Goal: Information Seeking & Learning: Learn about a topic

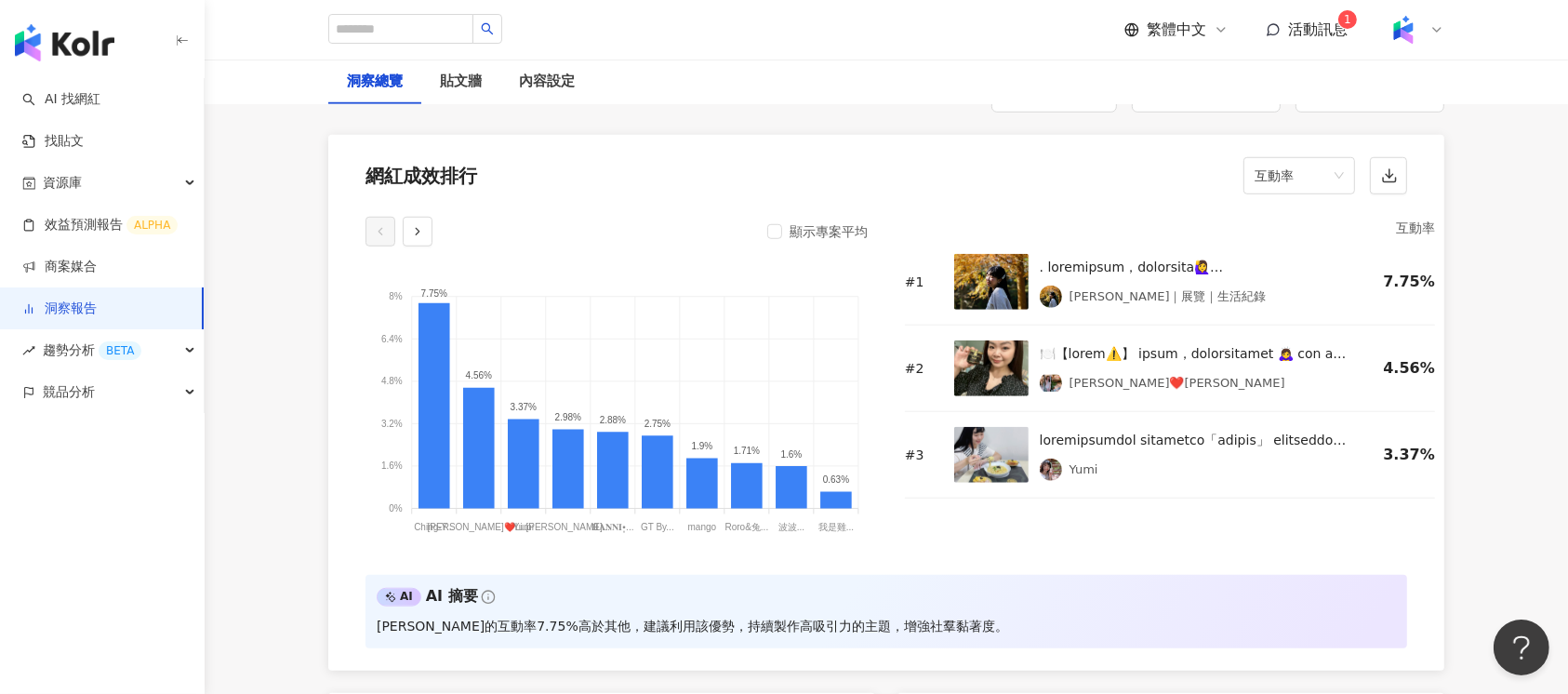
scroll to position [1447, 0]
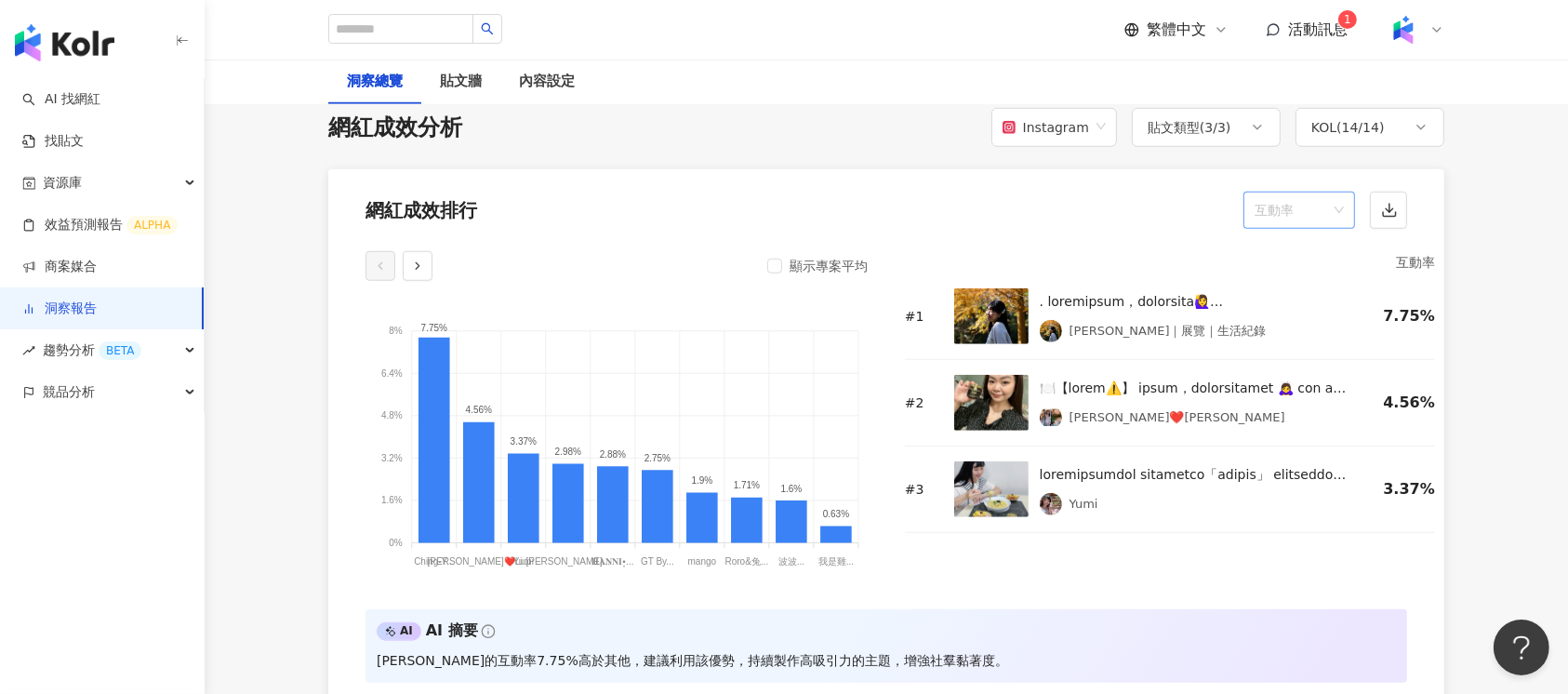
click at [1347, 207] on div "互動率" at bounding box center [1299, 210] width 112 height 37
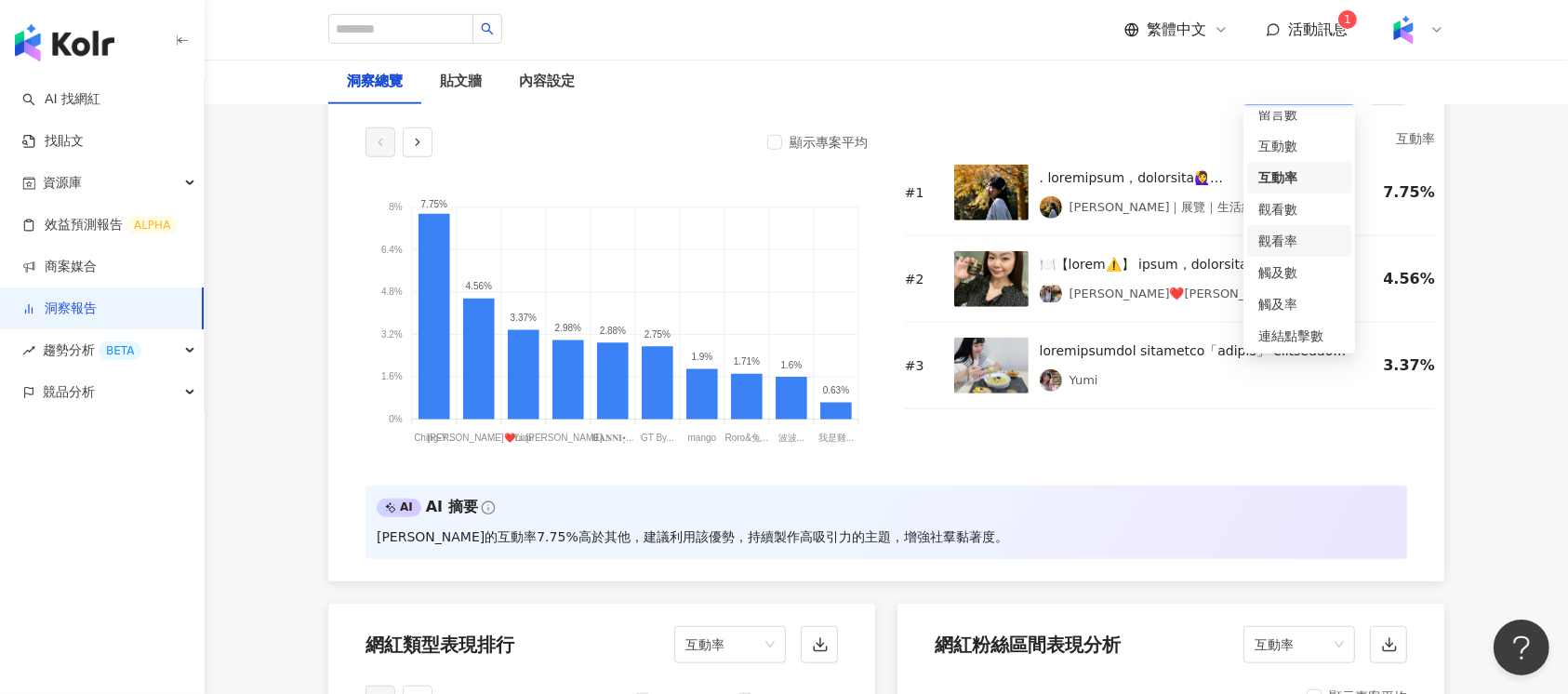
scroll to position [78, 0]
click at [1297, 205] on div "觀看率" at bounding box center [1299, 207] width 82 height 20
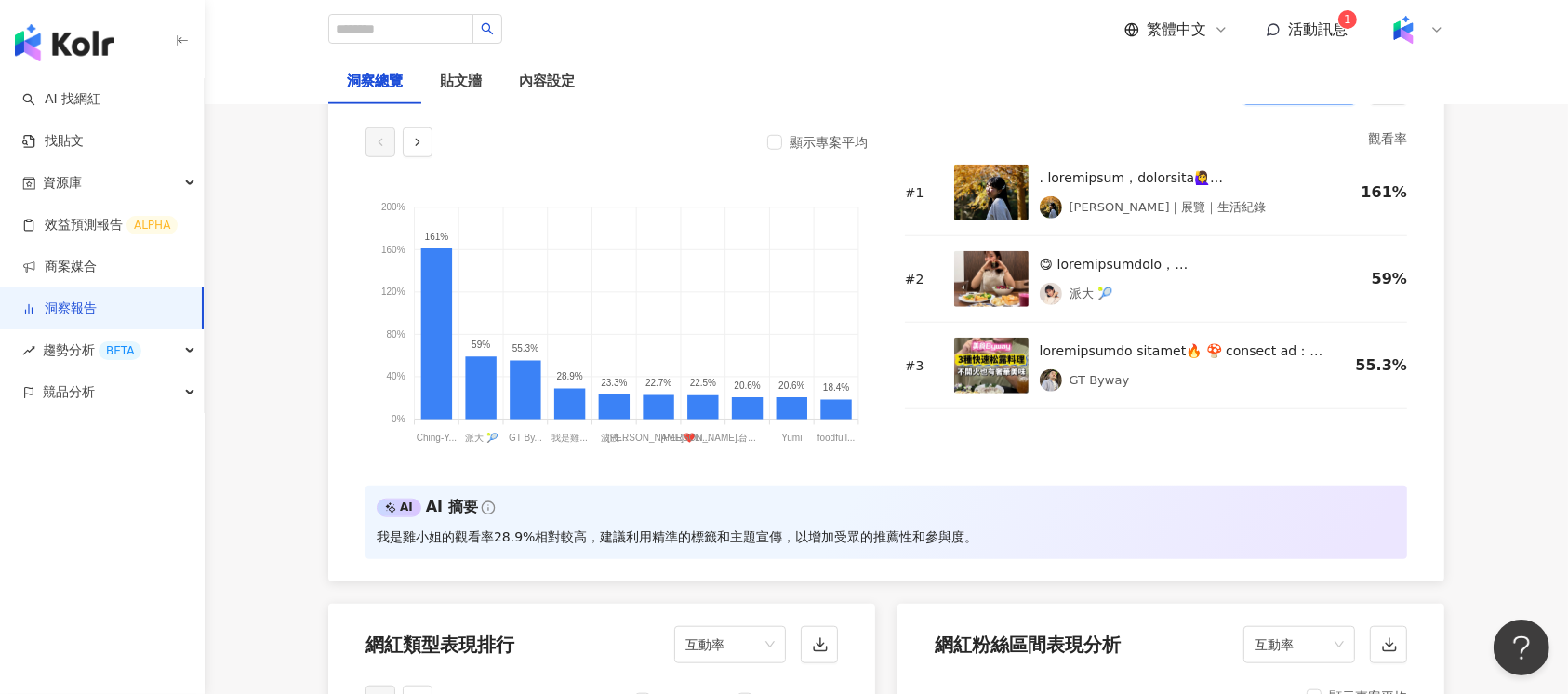
scroll to position [1323, 0]
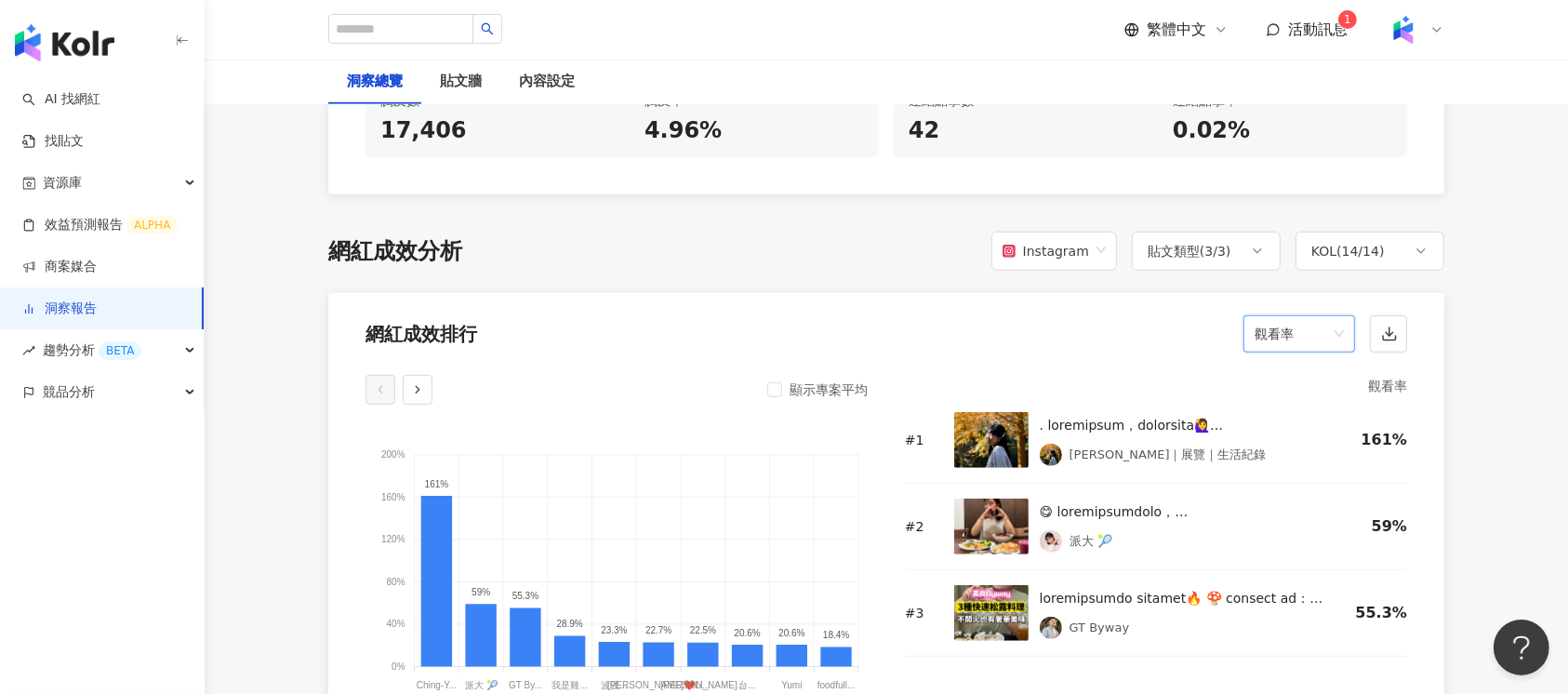
click at [1325, 328] on span "觀看率" at bounding box center [1298, 334] width 89 height 35
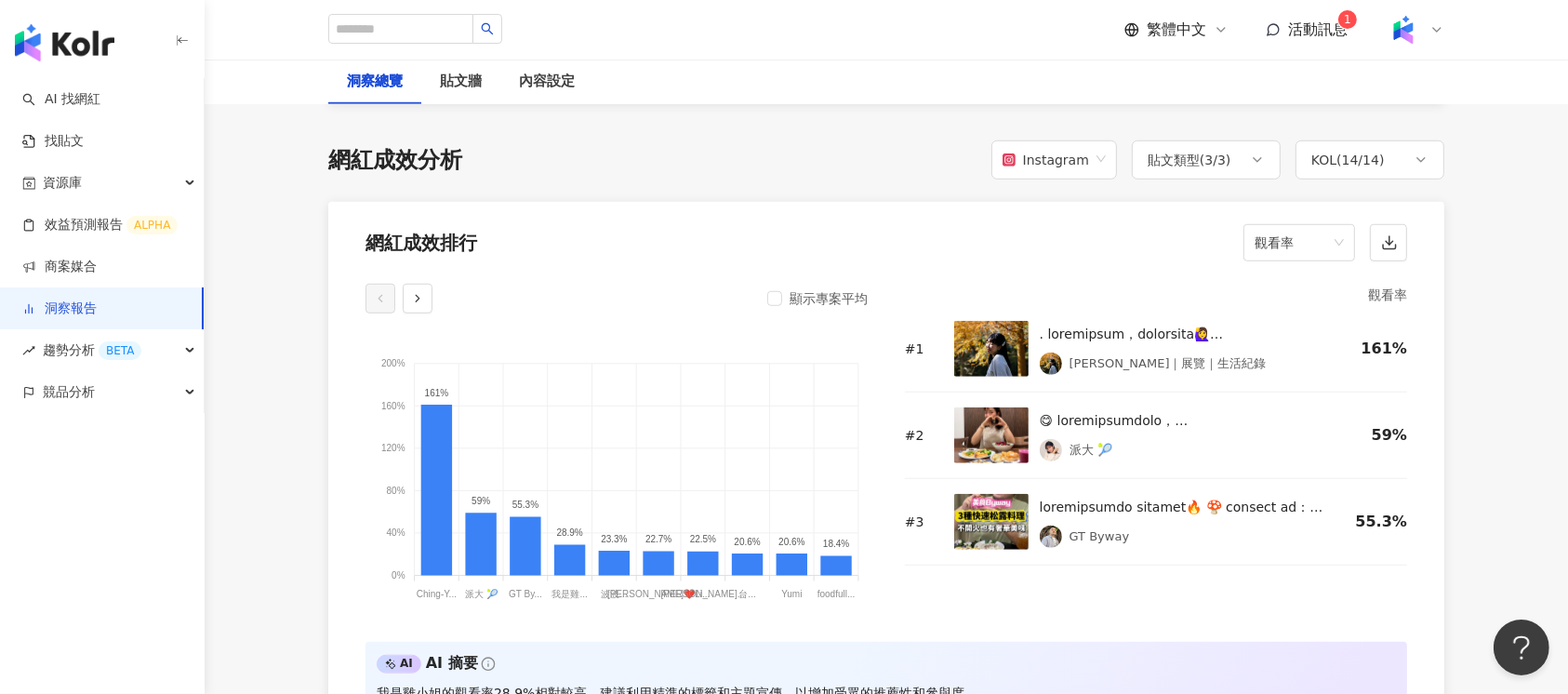
scroll to position [1447, 0]
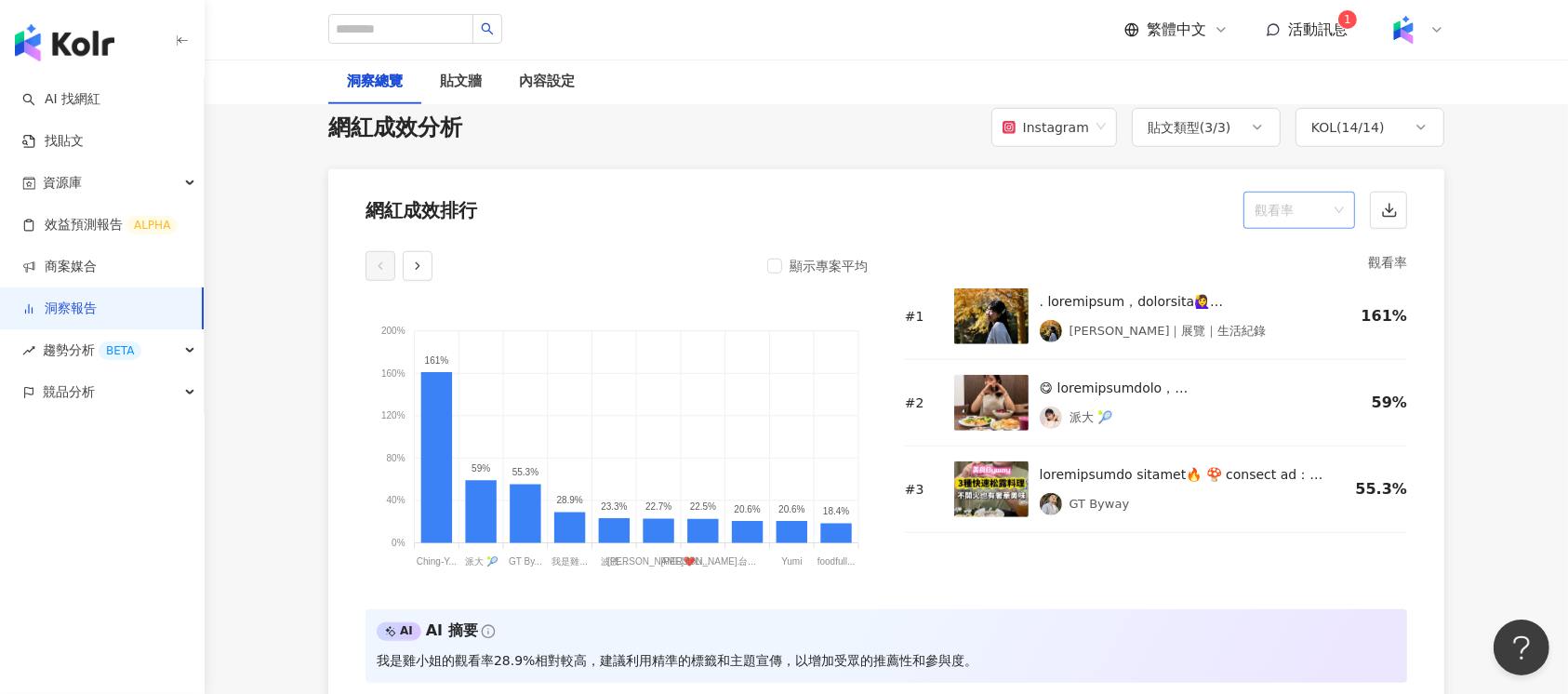
click at [1319, 214] on span "觀看率" at bounding box center [1298, 210] width 89 height 35
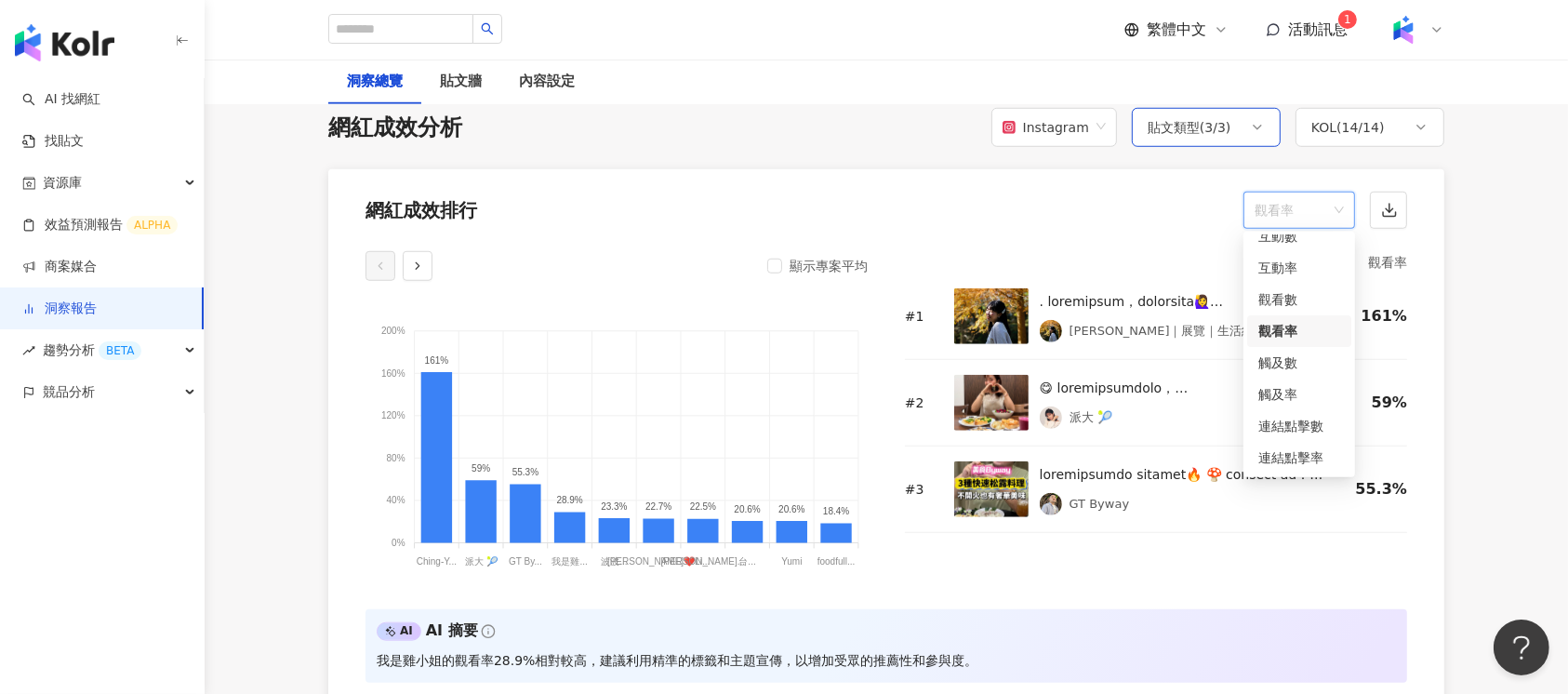
click at [1235, 122] on div "貼文類型 ( 3 / 3 )" at bounding box center [1205, 127] width 149 height 39
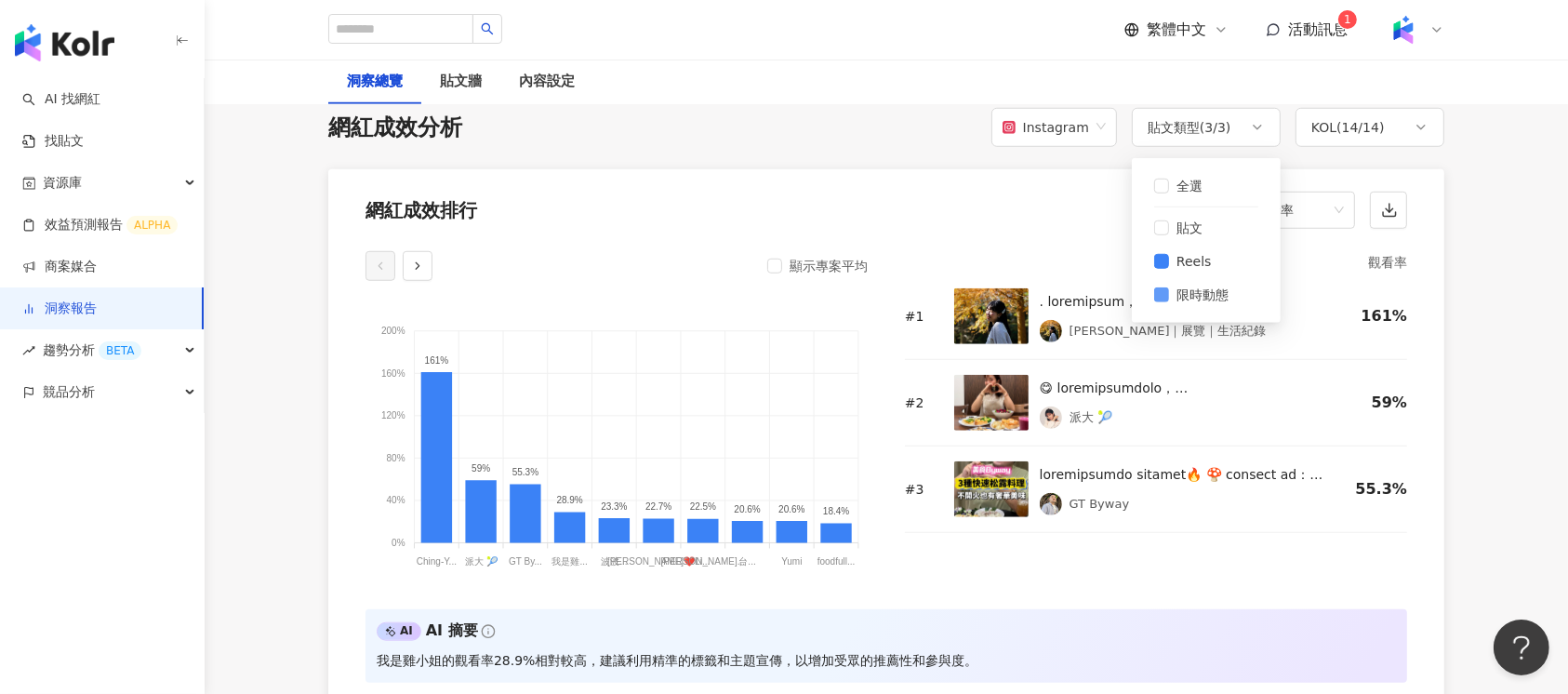
click at [1174, 294] on span "限時動態" at bounding box center [1201, 295] width 67 height 20
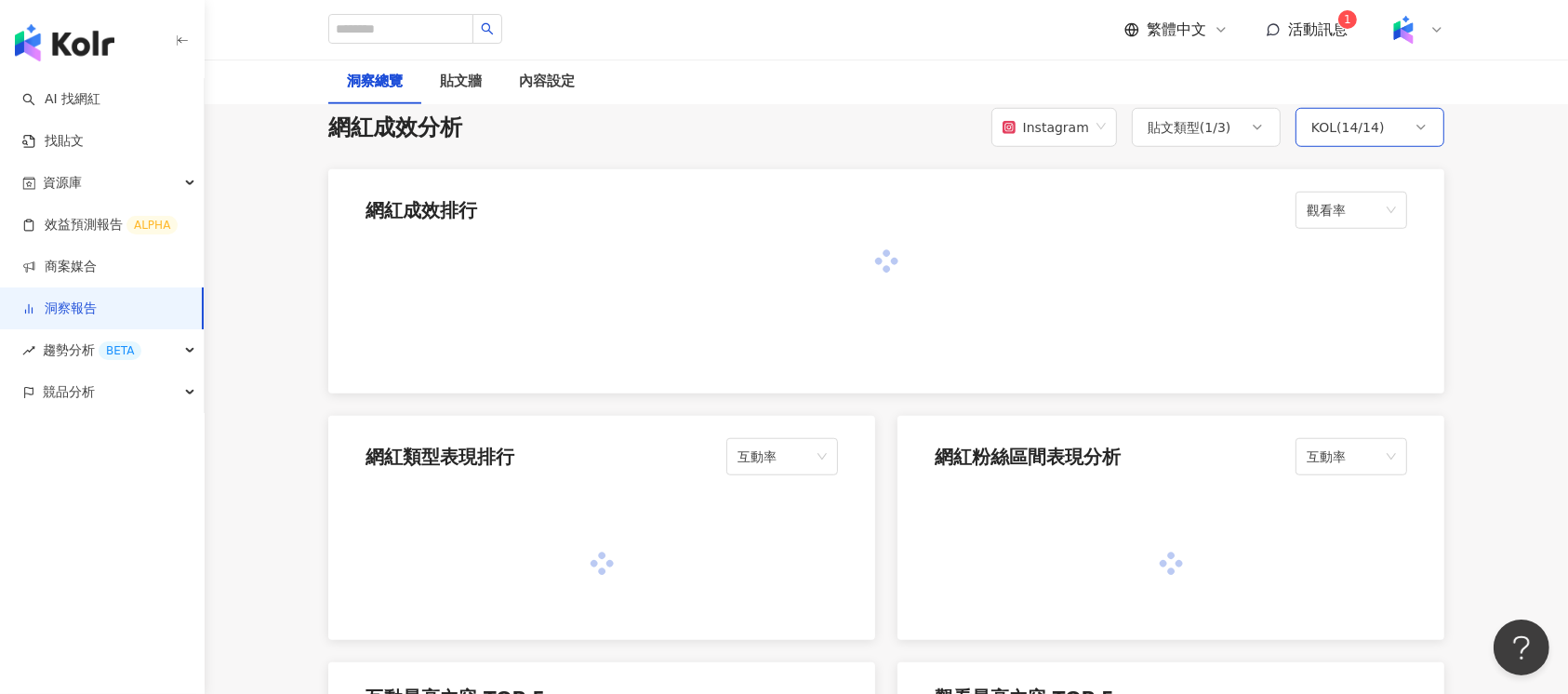
click at [1413, 128] on icon at bounding box center [1420, 127] width 15 height 15
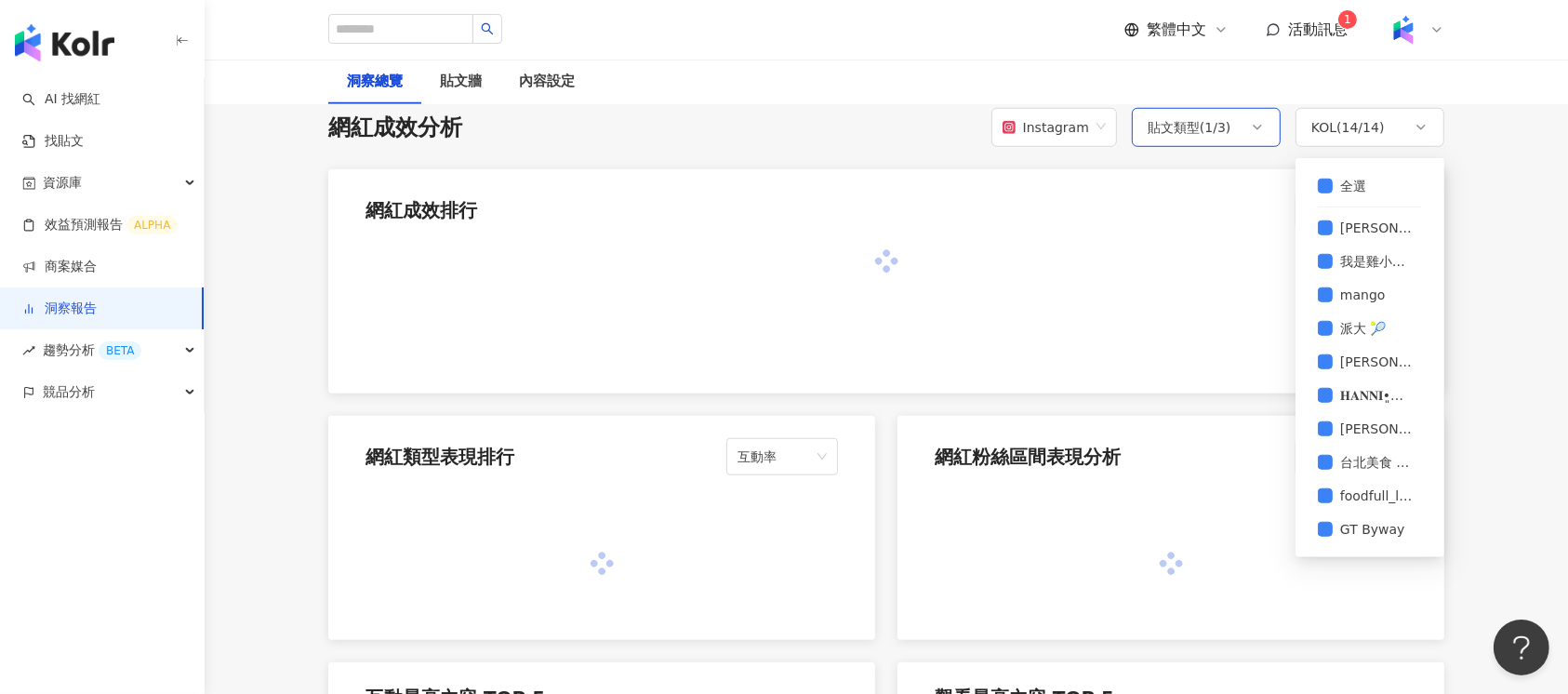
click at [1205, 130] on div "貼文類型 ( 1 / 3 )" at bounding box center [1189, 127] width 84 height 22
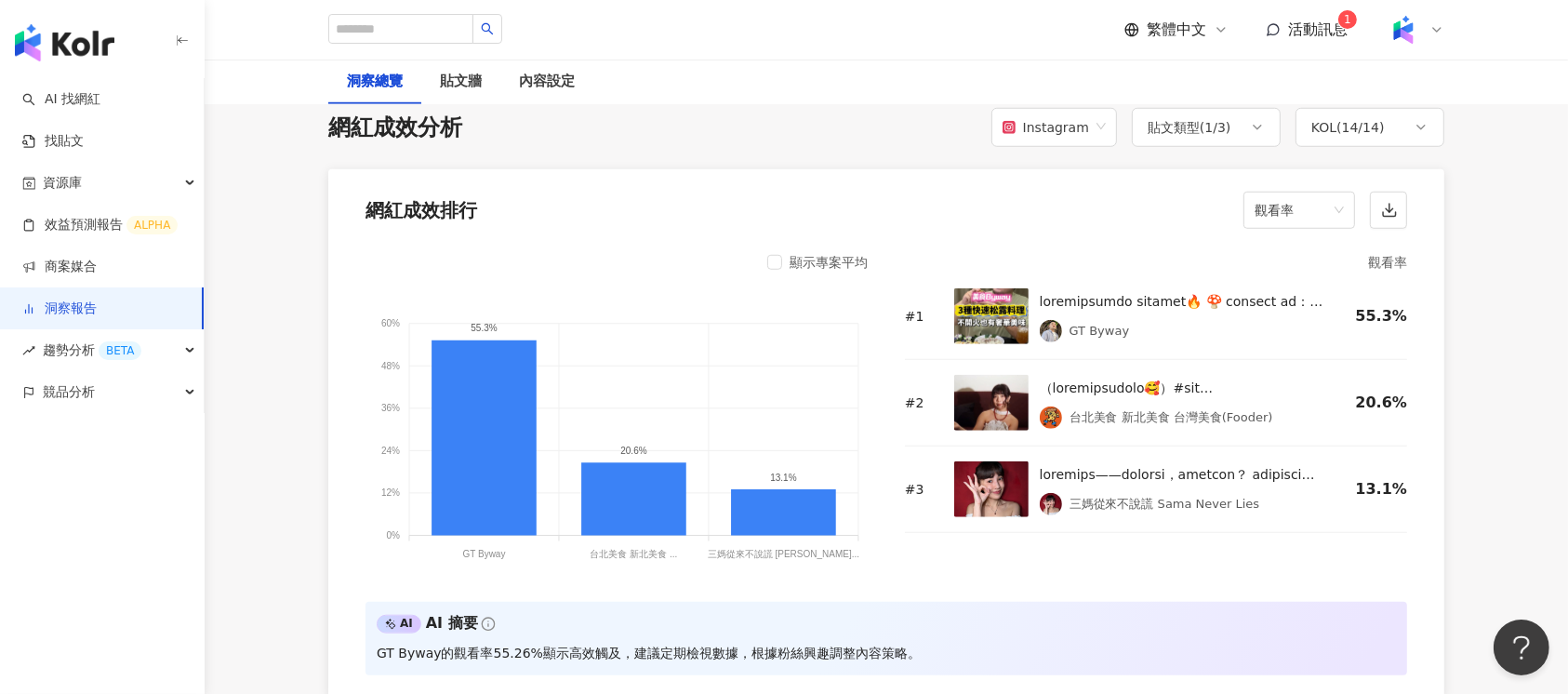
click at [1316, 203] on span "觀看率" at bounding box center [1298, 210] width 89 height 35
click at [1296, 390] on div "觸及率" at bounding box center [1299, 394] width 82 height 20
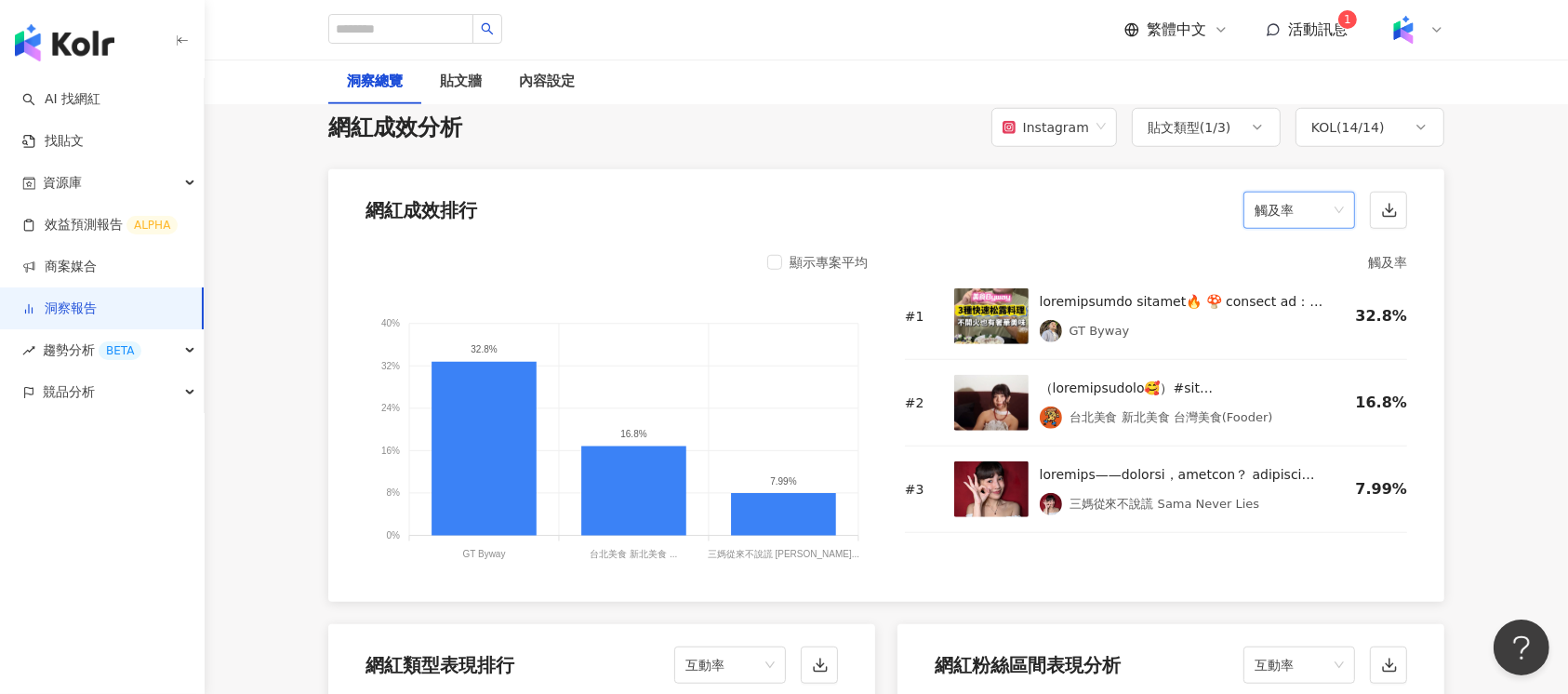
click at [1332, 203] on span "觸及率" at bounding box center [1298, 210] width 89 height 35
click at [1298, 265] on div "互動率" at bounding box center [1299, 268] width 82 height 20
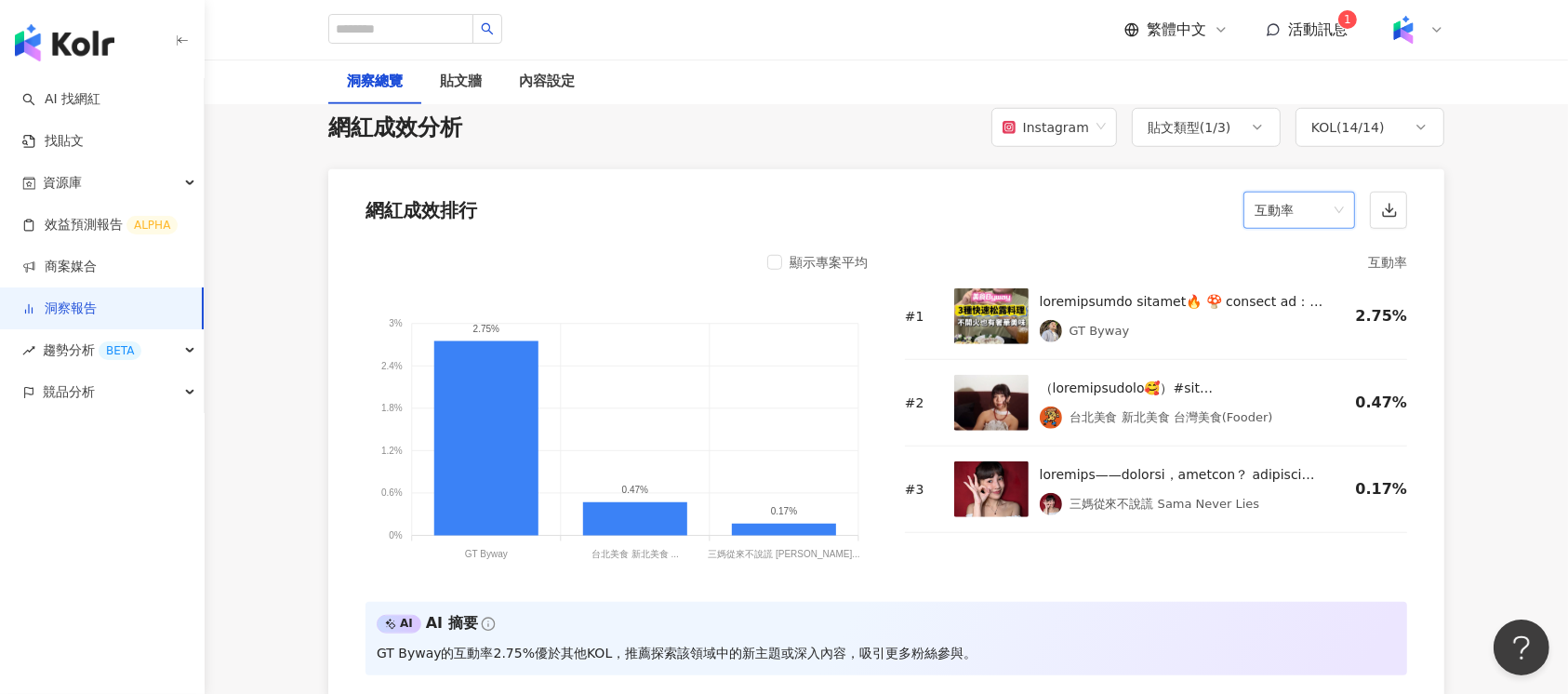
click at [1325, 211] on span "互動率" at bounding box center [1298, 210] width 89 height 35
click at [1321, 430] on div "連結點擊數" at bounding box center [1299, 425] width 82 height 20
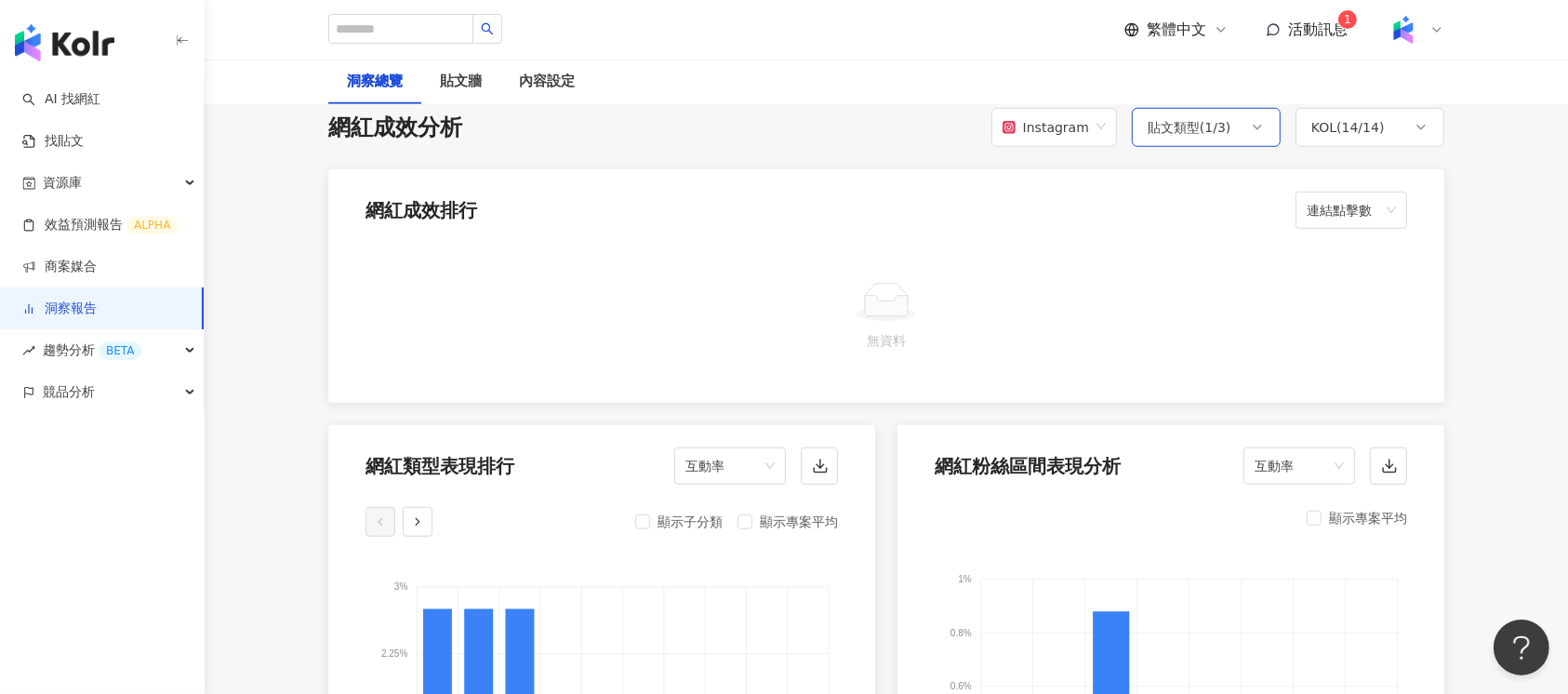
click at [1237, 126] on div "貼文類型 ( 1 / 3 )" at bounding box center [1205, 127] width 149 height 39
click at [1198, 189] on span "全選" at bounding box center [1188, 186] width 41 height 20
click at [1423, 264] on div "無資料" at bounding box center [886, 321] width 1116 height 163
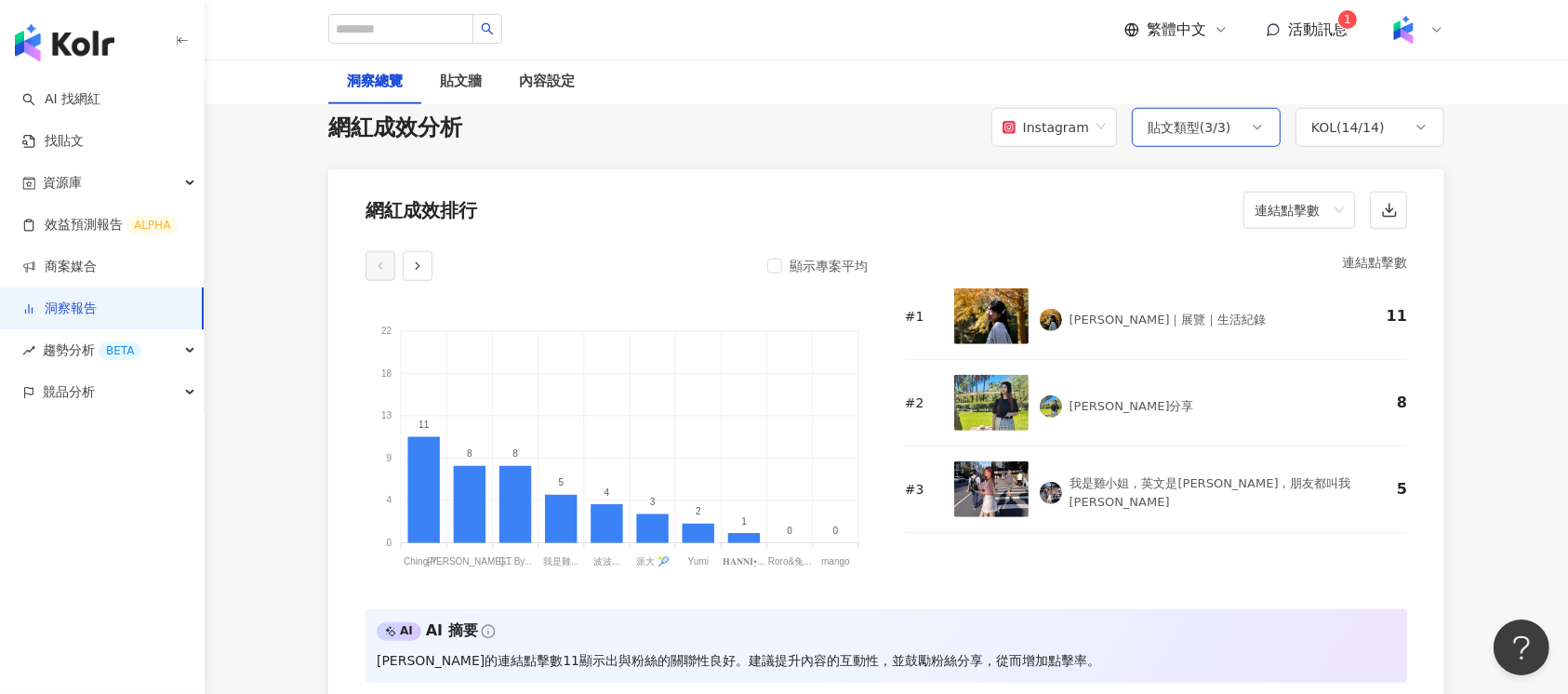
click at [1224, 126] on div "貼文類型 ( 3 / 3 )" at bounding box center [1189, 127] width 84 height 22
